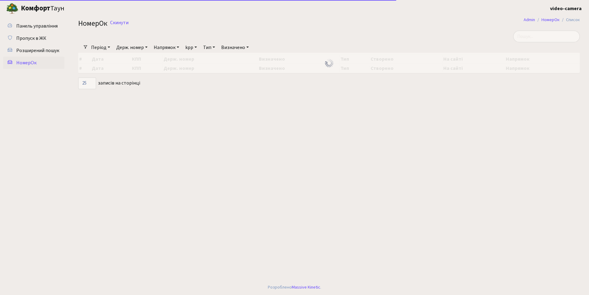
select select "25"
click at [547, 37] on input "search" at bounding box center [546, 37] width 67 height 12
type input "8000"
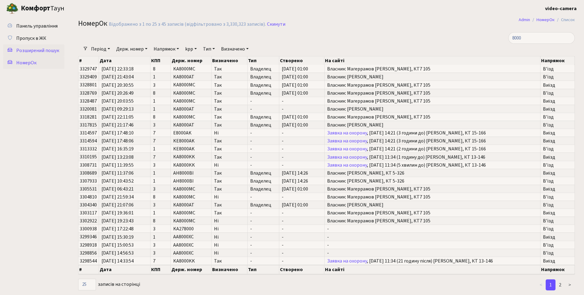
click at [39, 53] on span "Розширений пошук" at bounding box center [37, 50] width 43 height 7
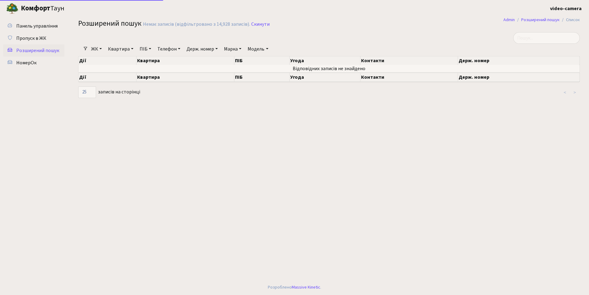
select select "25"
click at [199, 46] on link "Держ. номер" at bounding box center [202, 49] width 36 height 10
type input "8000"
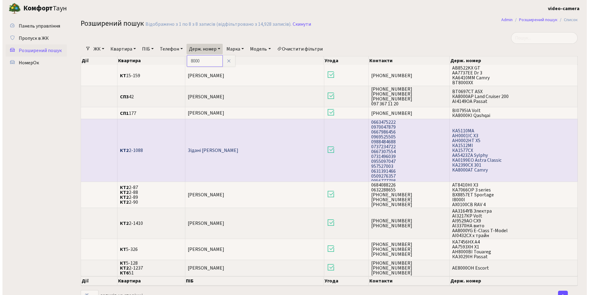
scroll to position [1, 0]
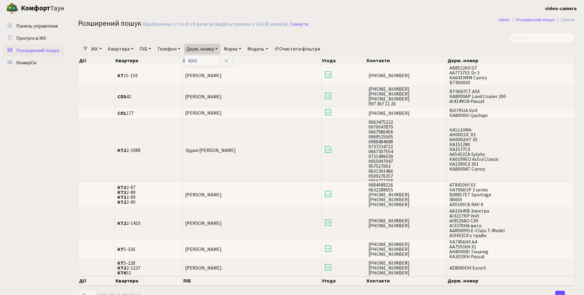
click at [116, 52] on link "Квартира" at bounding box center [121, 49] width 30 height 10
type input "2-1088"
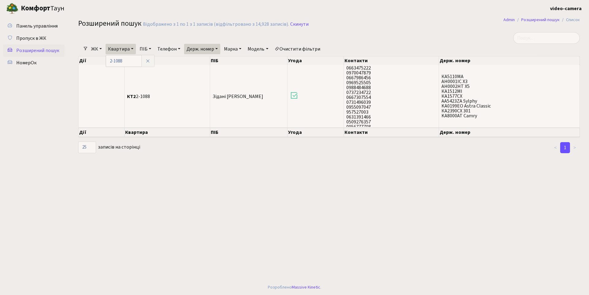
click at [206, 50] on link "Держ. номер" at bounding box center [202, 49] width 36 height 10
type input "8"
type input "ао6666хх"
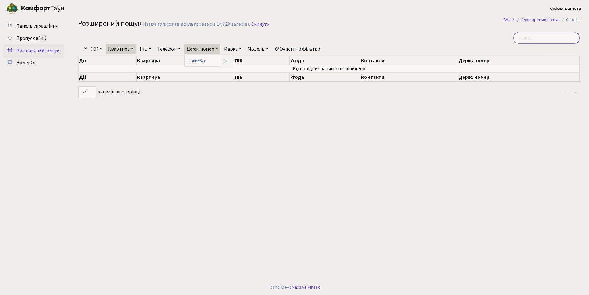
click at [546, 37] on input "search" at bounding box center [546, 38] width 67 height 12
type input "а"
type input "ао6666"
click at [47, 41] on link "Пропуск в ЖК" at bounding box center [33, 38] width 61 height 12
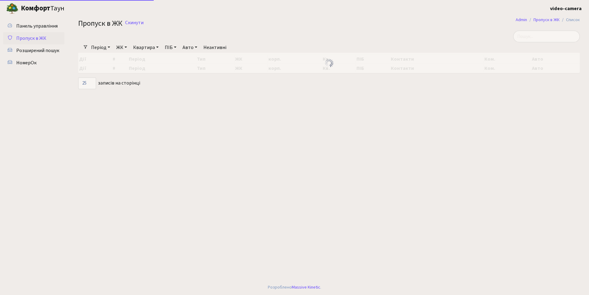
select select "25"
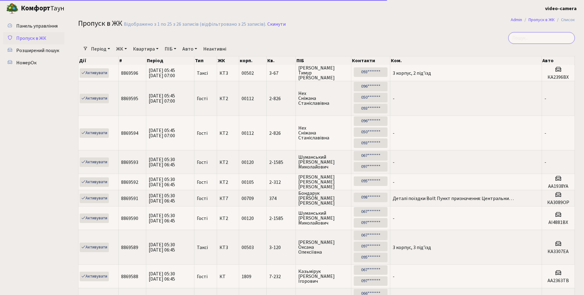
click at [533, 37] on input "search" at bounding box center [542, 38] width 67 height 12
type input "6666"
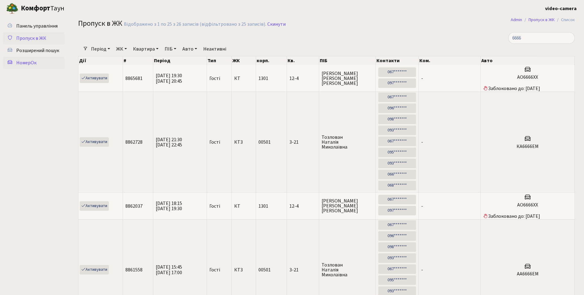
click at [33, 61] on span "НомерОк" at bounding box center [26, 63] width 20 height 7
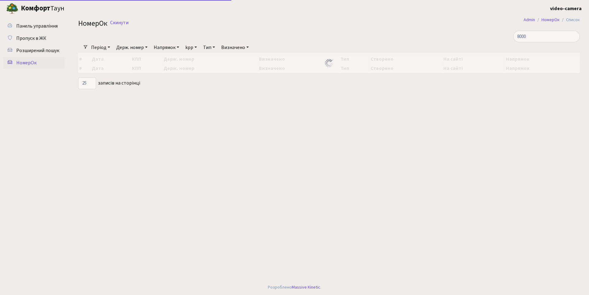
select select "25"
click at [132, 48] on link "Держ. номер" at bounding box center [132, 47] width 36 height 10
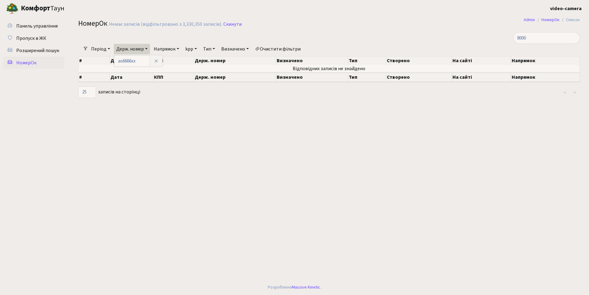
click at [99, 48] on link "Період" at bounding box center [101, 49] width 24 height 10
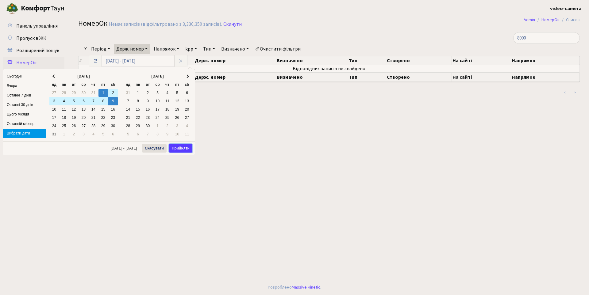
click at [188, 147] on button "Прийняти" at bounding box center [180, 148] width 23 height 9
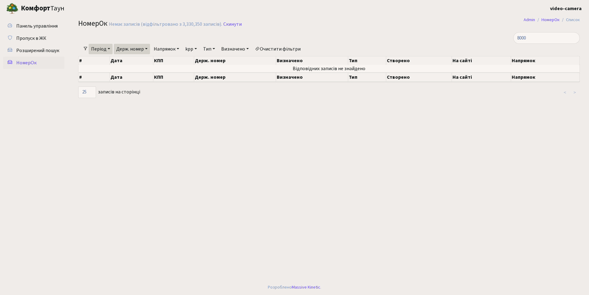
click at [143, 49] on link "Держ. номер" at bounding box center [132, 49] width 36 height 10
click at [124, 61] on input "ао6666хх" at bounding box center [132, 61] width 36 height 12
type input "A"
type input "6666"
click at [25, 50] on span "Розширений пошук" at bounding box center [37, 50] width 43 height 7
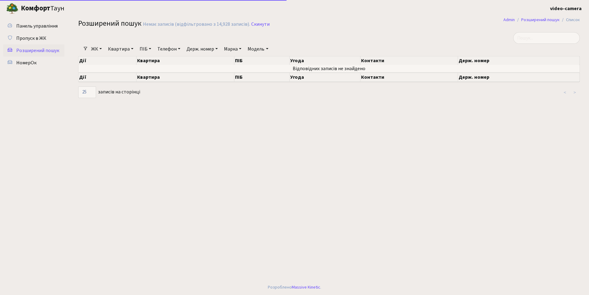
select select "25"
click at [35, 37] on span "Пропуск в ЖК" at bounding box center [31, 38] width 30 height 7
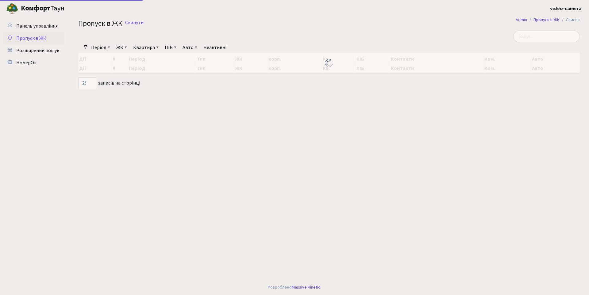
select select "25"
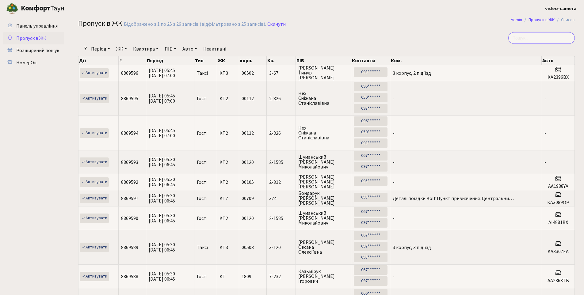
click at [534, 37] on input "search" at bounding box center [542, 38] width 67 height 12
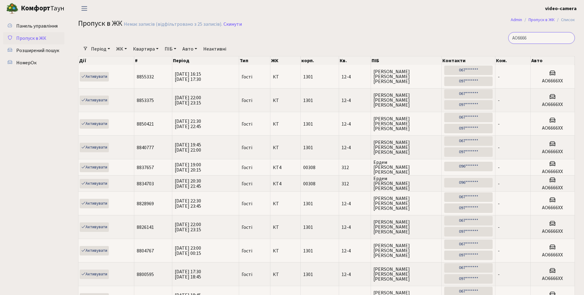
type input "АО6666"
